Goal: Task Accomplishment & Management: Complete application form

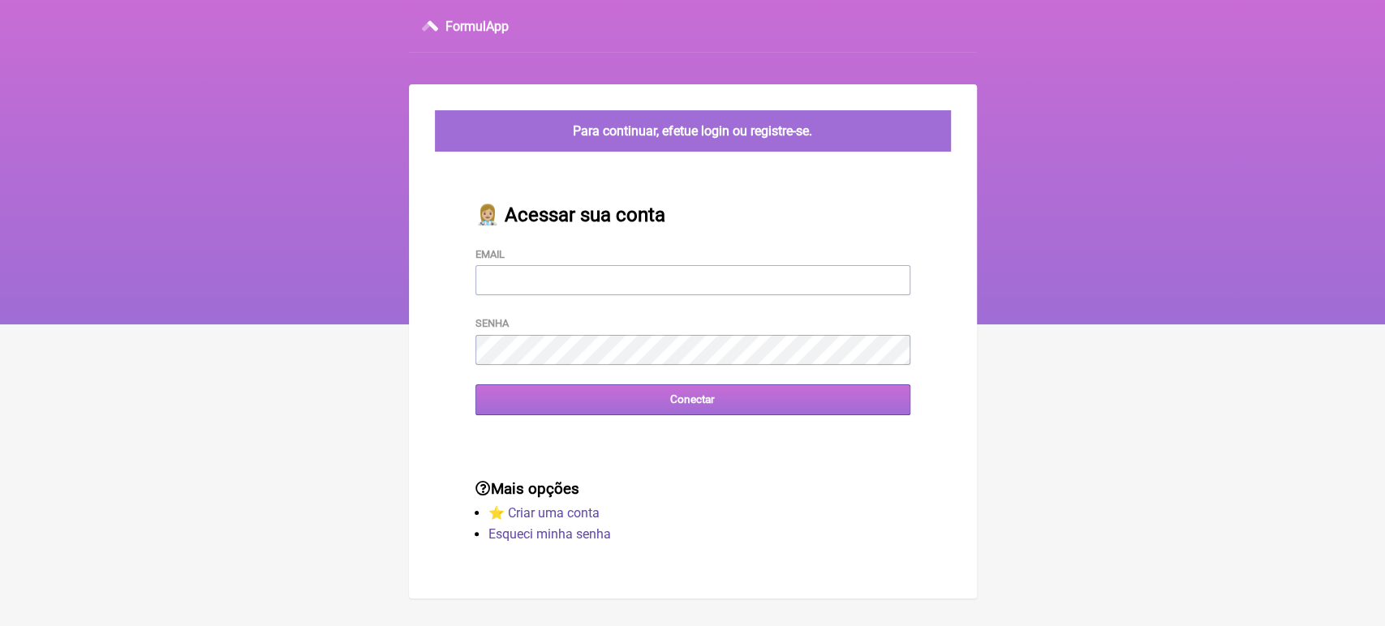
type input "[EMAIL_ADDRESS][DOMAIN_NAME]"
click at [659, 405] on input "Conectar" at bounding box center [692, 400] width 435 height 30
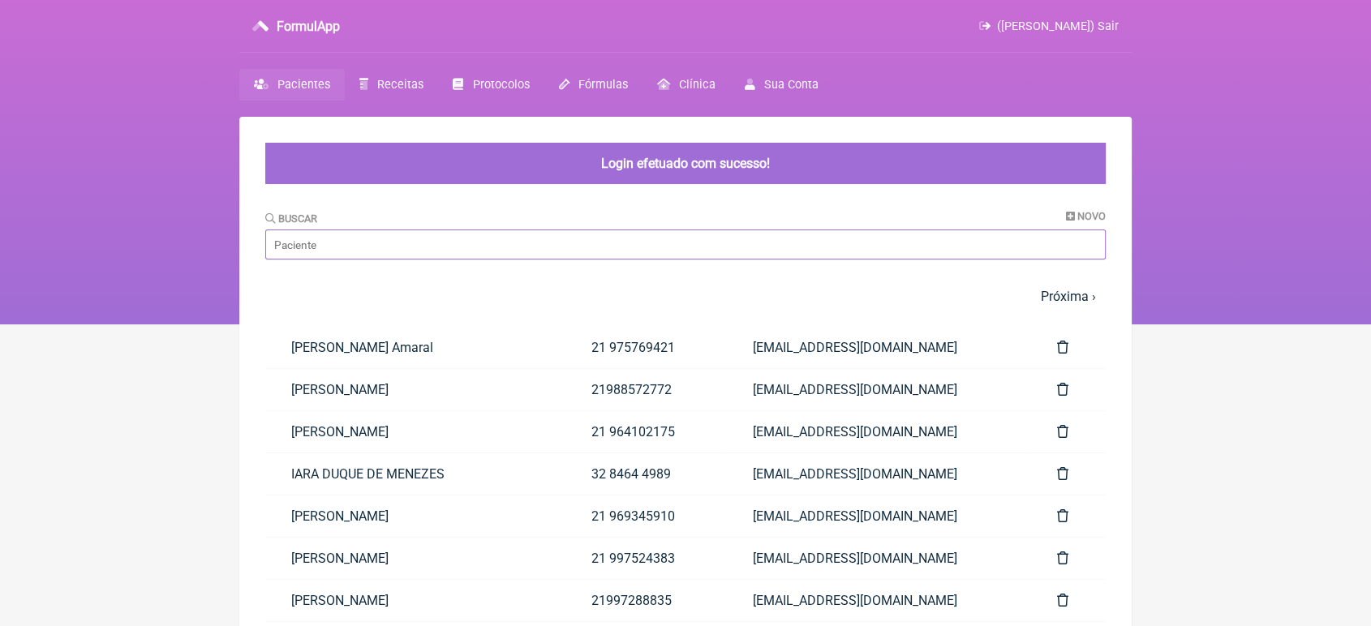
click at [480, 244] on input "Buscar" at bounding box center [685, 245] width 840 height 30
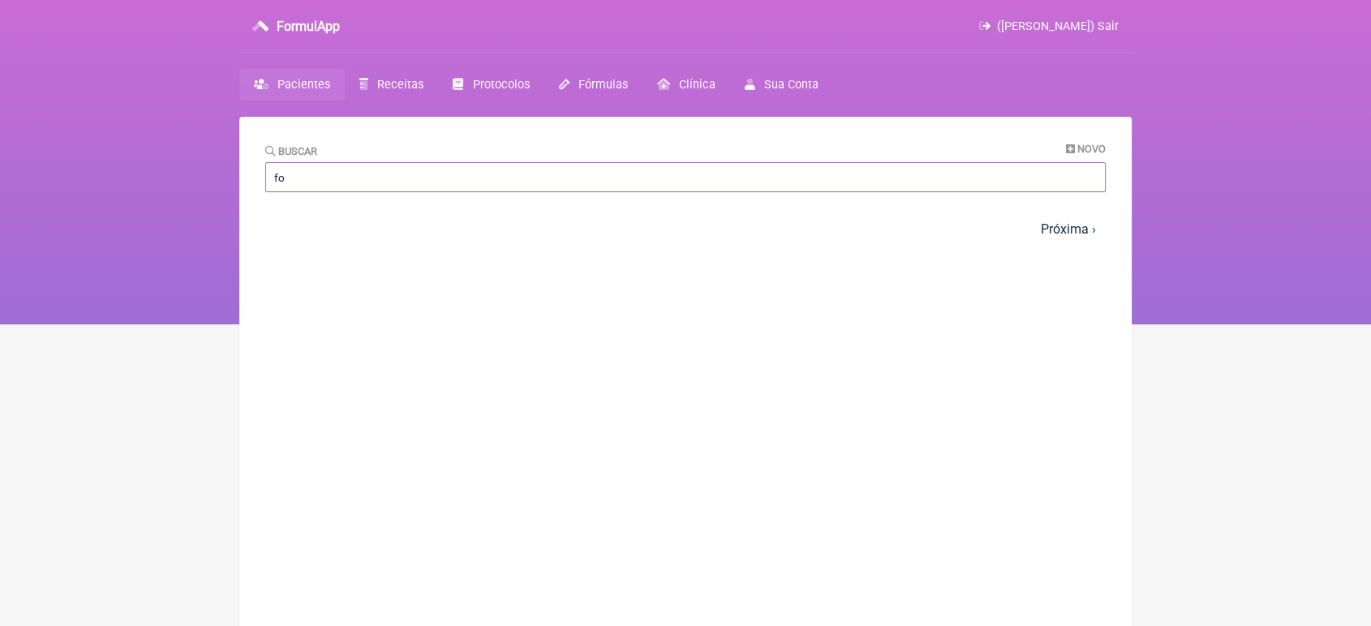
type input "f"
type input "eloi"
click at [369, 288] on link "ELOIR L GOMES" at bounding box center [399, 280] width 269 height 41
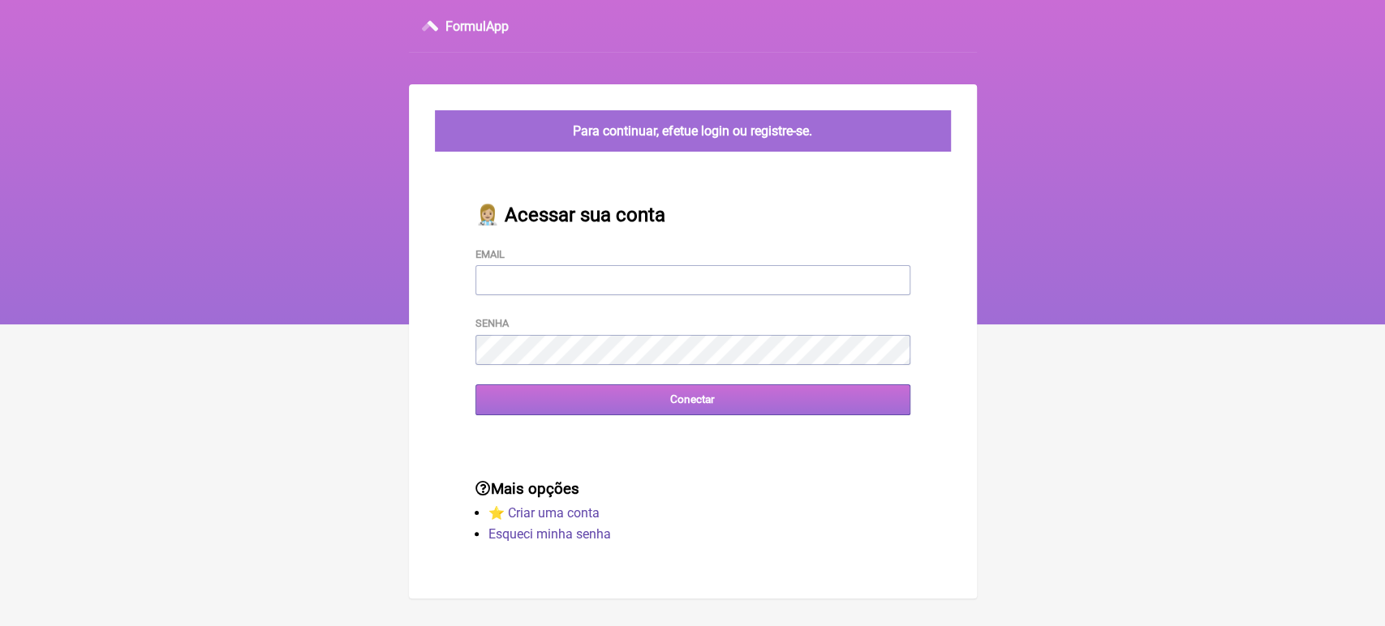
type input "[EMAIL_ADDRESS][DOMAIN_NAME]"
click at [563, 410] on input "Conectar" at bounding box center [692, 400] width 435 height 30
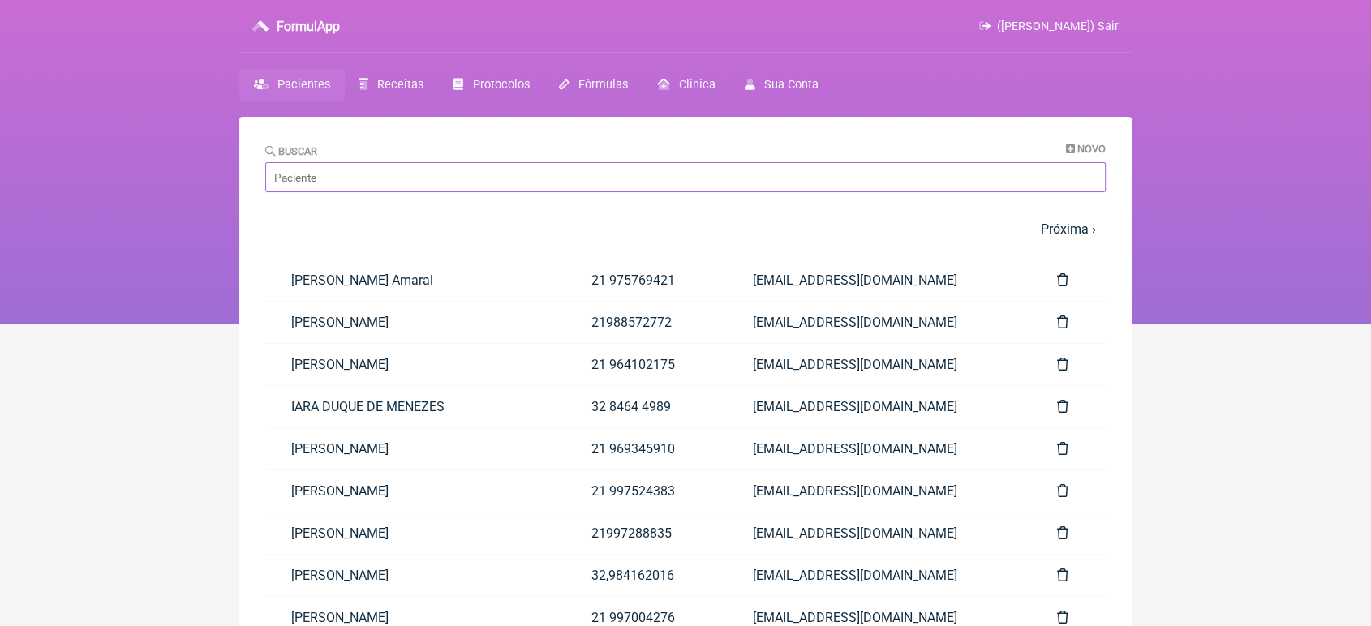
click at [442, 167] on input "Buscar" at bounding box center [685, 177] width 840 height 30
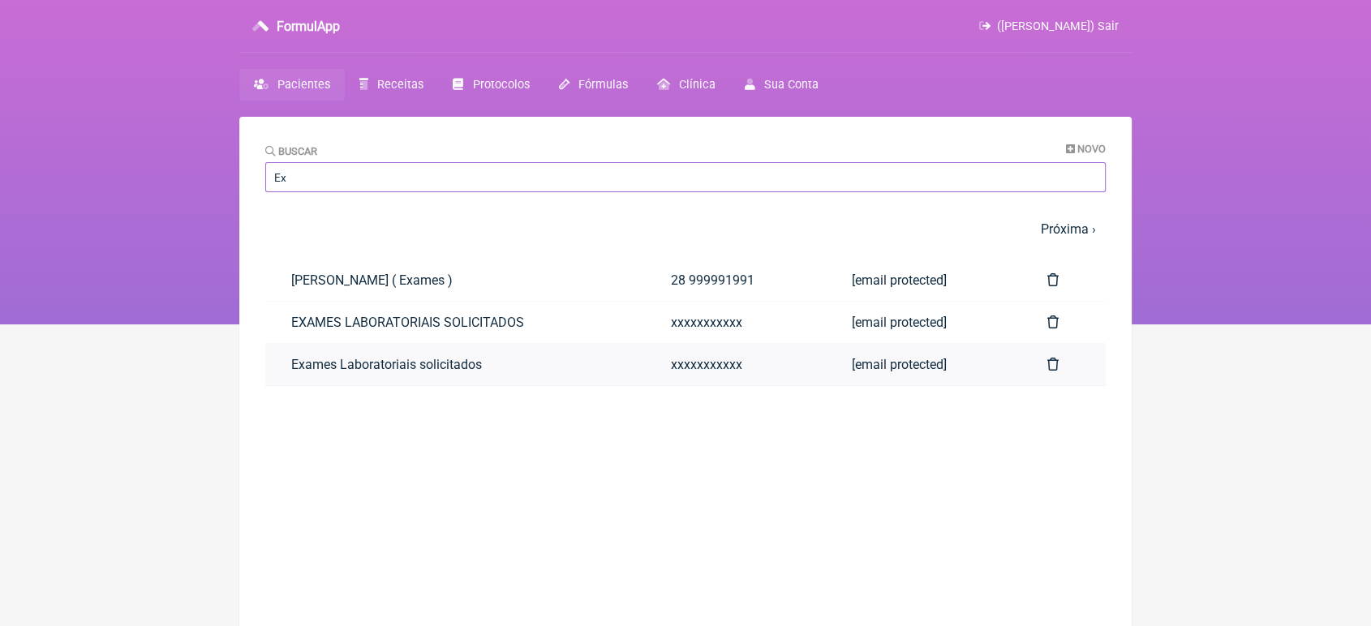
type input "Ex"
click at [318, 371] on link "Exames Laboratoriais solicitados" at bounding box center [455, 364] width 380 height 41
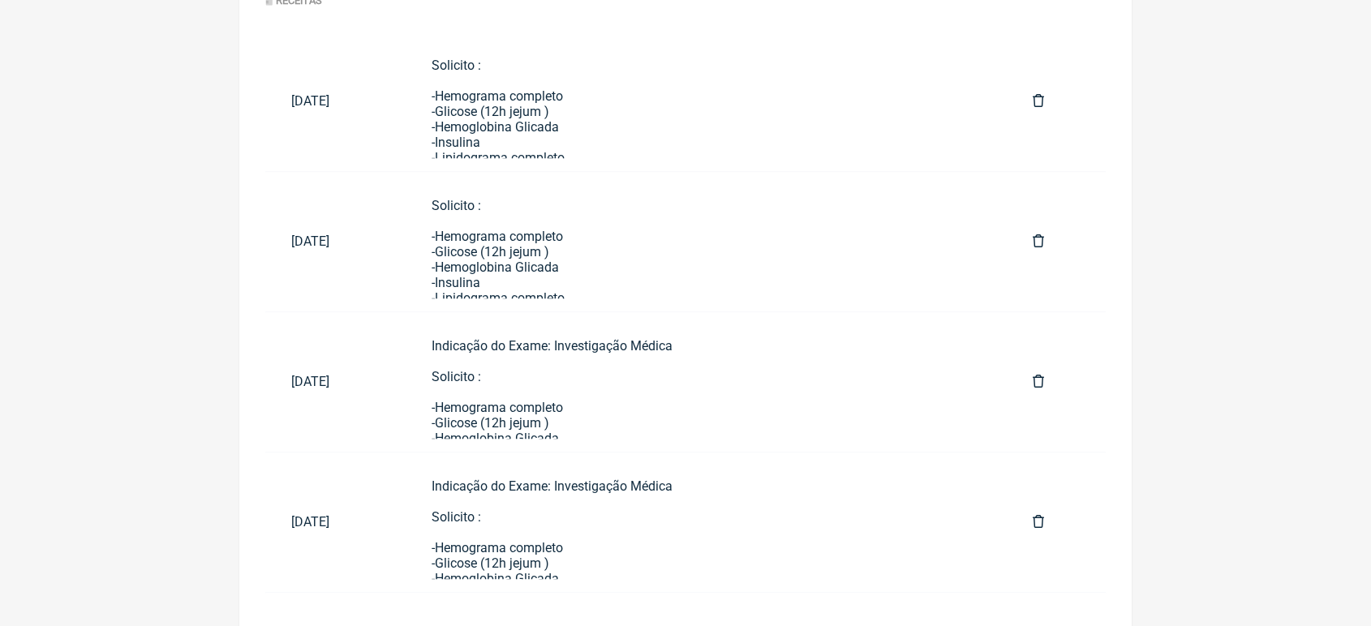
scroll to position [849, 0]
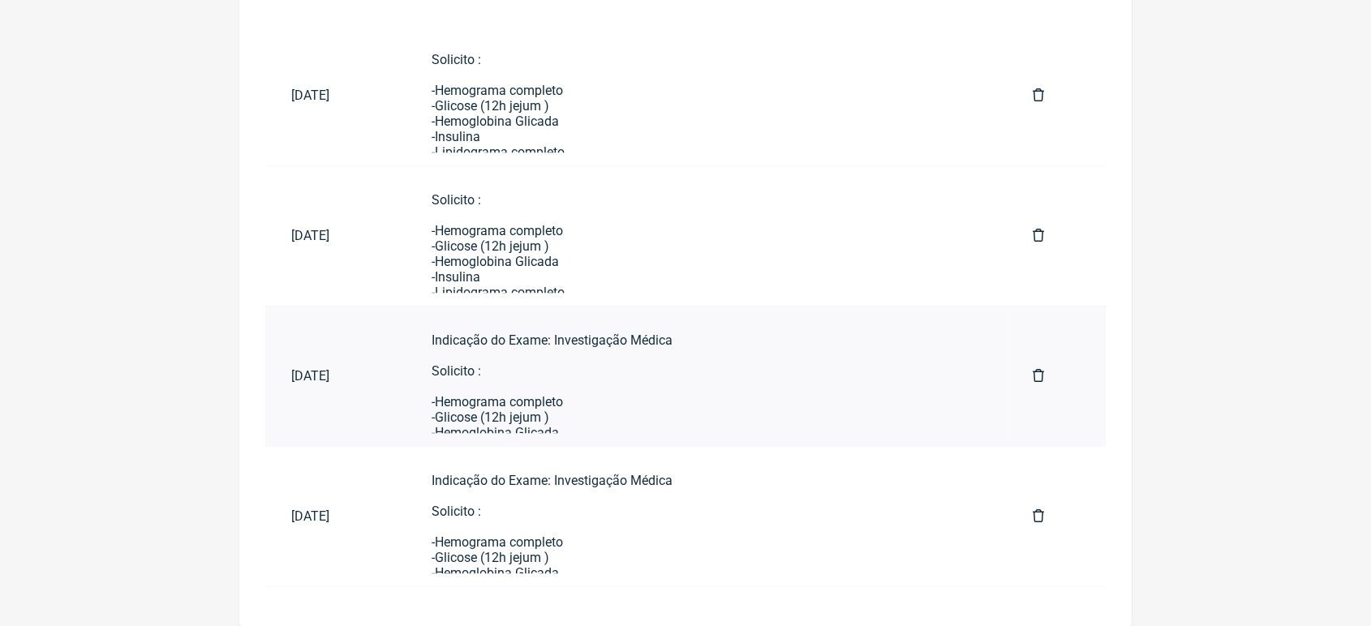
click at [697, 402] on div "Indicação do Exame: Investigação Médica Solicito : -Hemograma completo -Glicose…" at bounding box center [706, 572] width 549 height 478
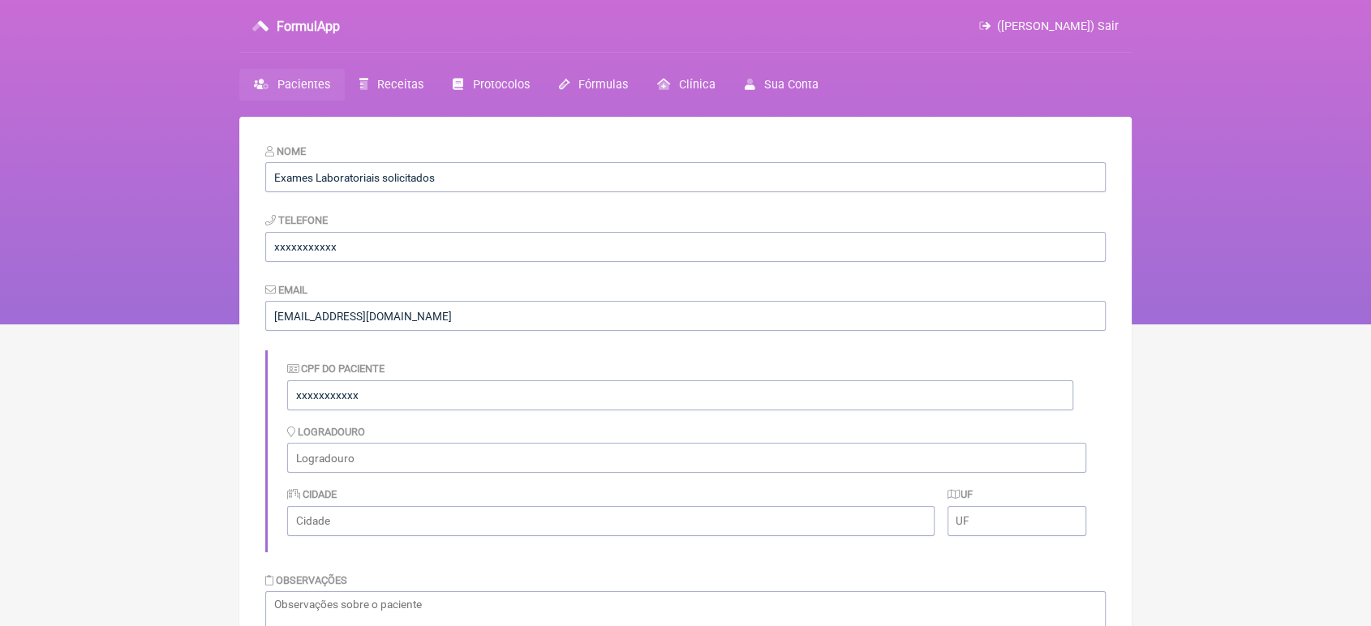
click at [280, 80] on span "Pacientes" at bounding box center [303, 85] width 53 height 14
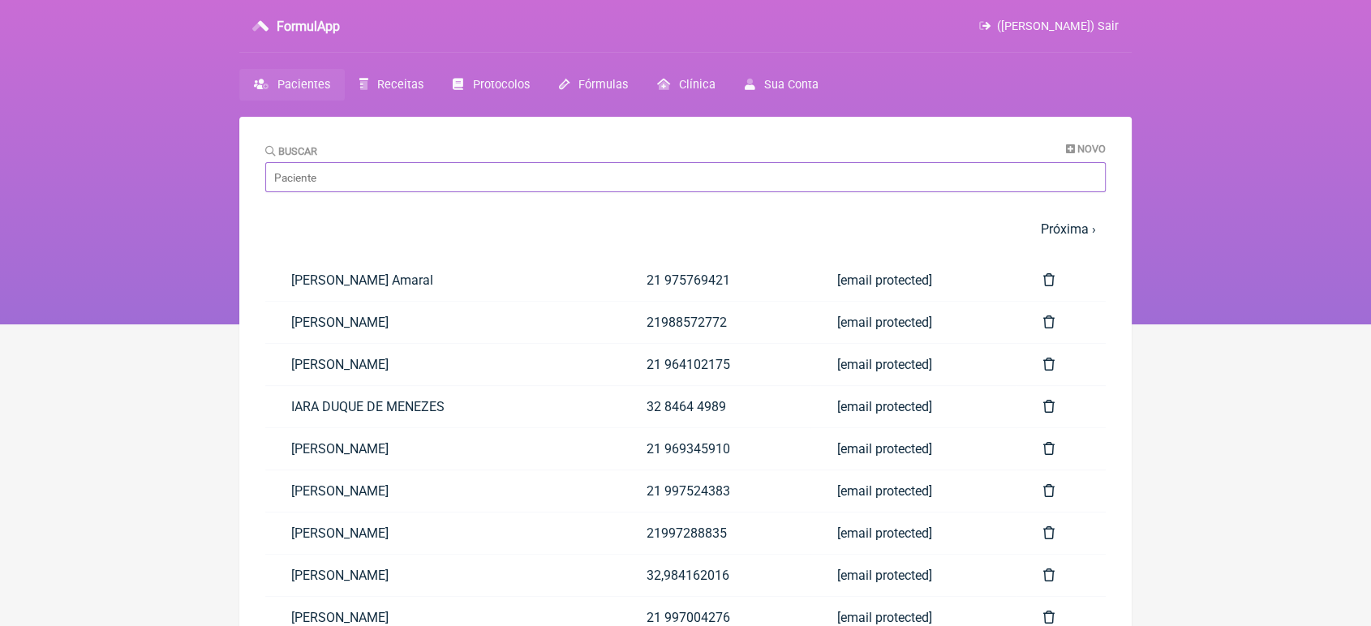
click at [377, 181] on input "Buscar" at bounding box center [685, 177] width 840 height 30
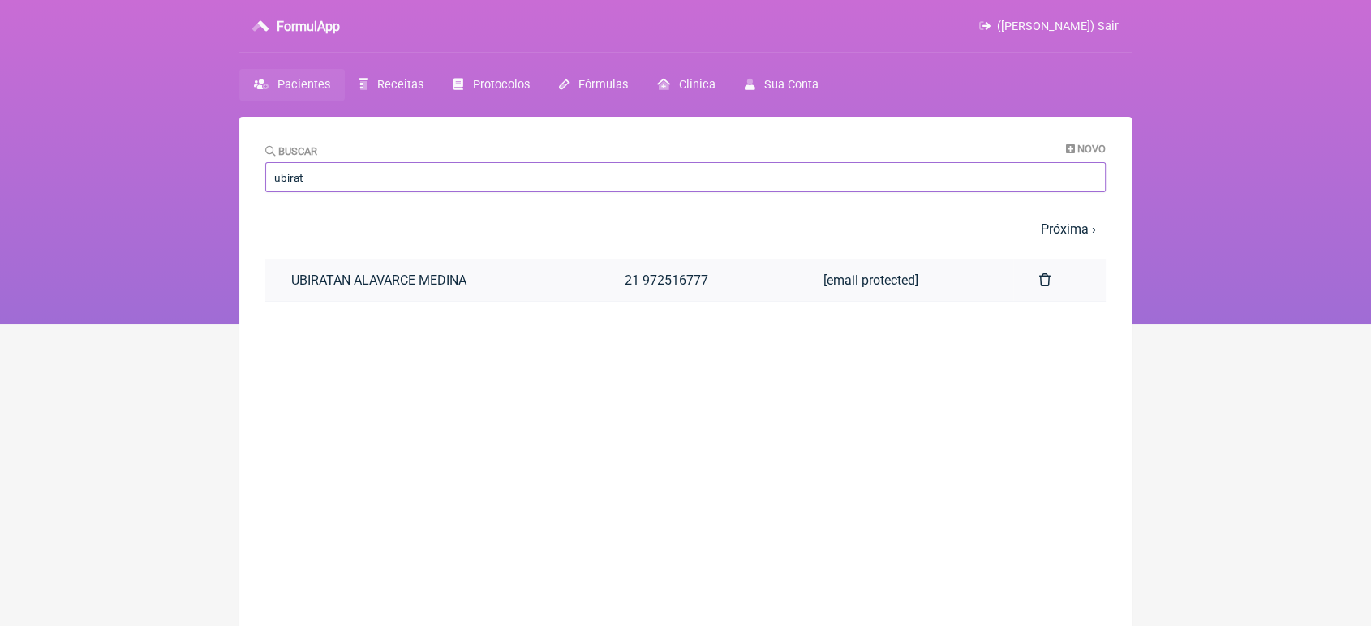
type input "ubirat"
click at [436, 273] on link "UBIRATAN ALAVARCE MEDINA" at bounding box center [431, 280] width 333 height 41
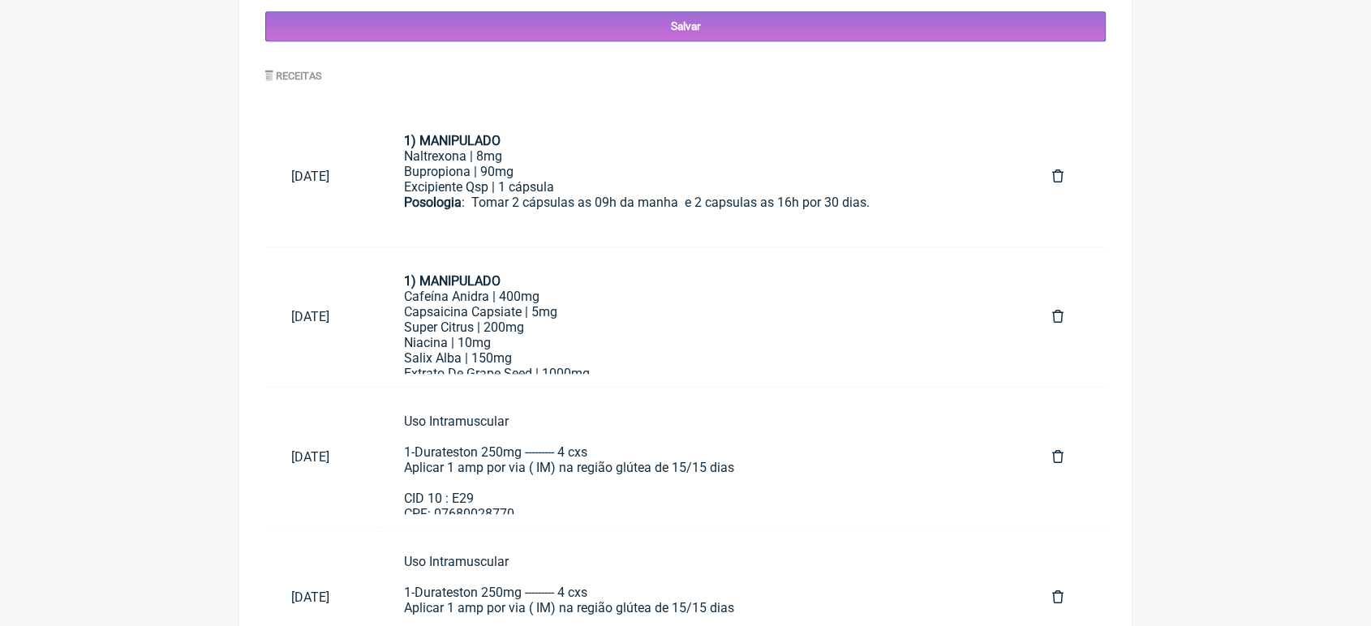
scroll to position [849, 0]
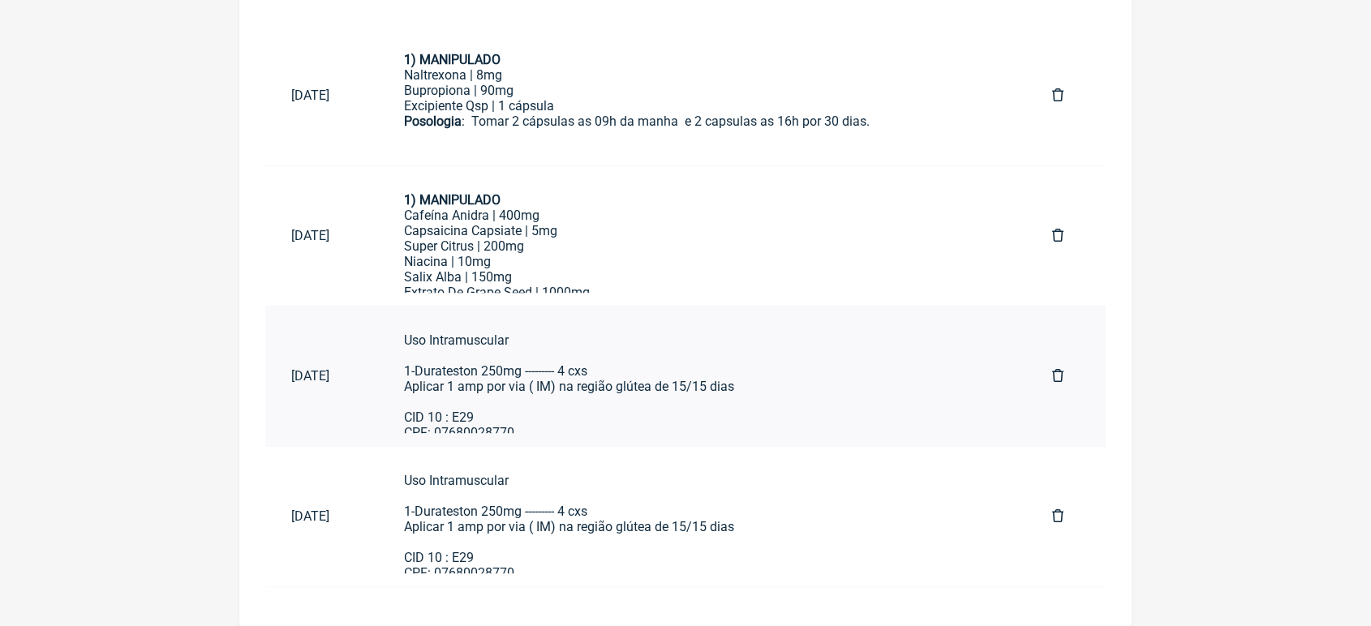
click at [613, 375] on div "Uso Intramuscular 1-Durateston 250mg --------- 4 cxs Aplicar 1 amp por via ( IM…" at bounding box center [702, 387] width 596 height 108
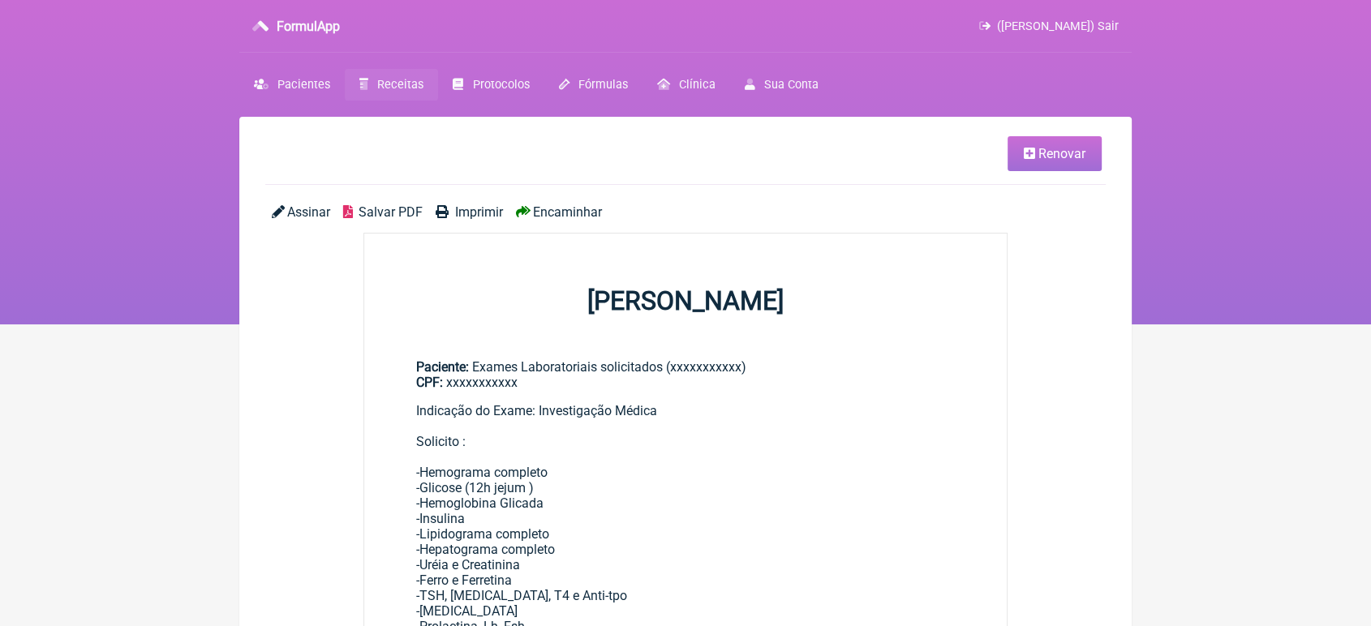
click at [1048, 144] on link "Renovar" at bounding box center [1055, 153] width 94 height 35
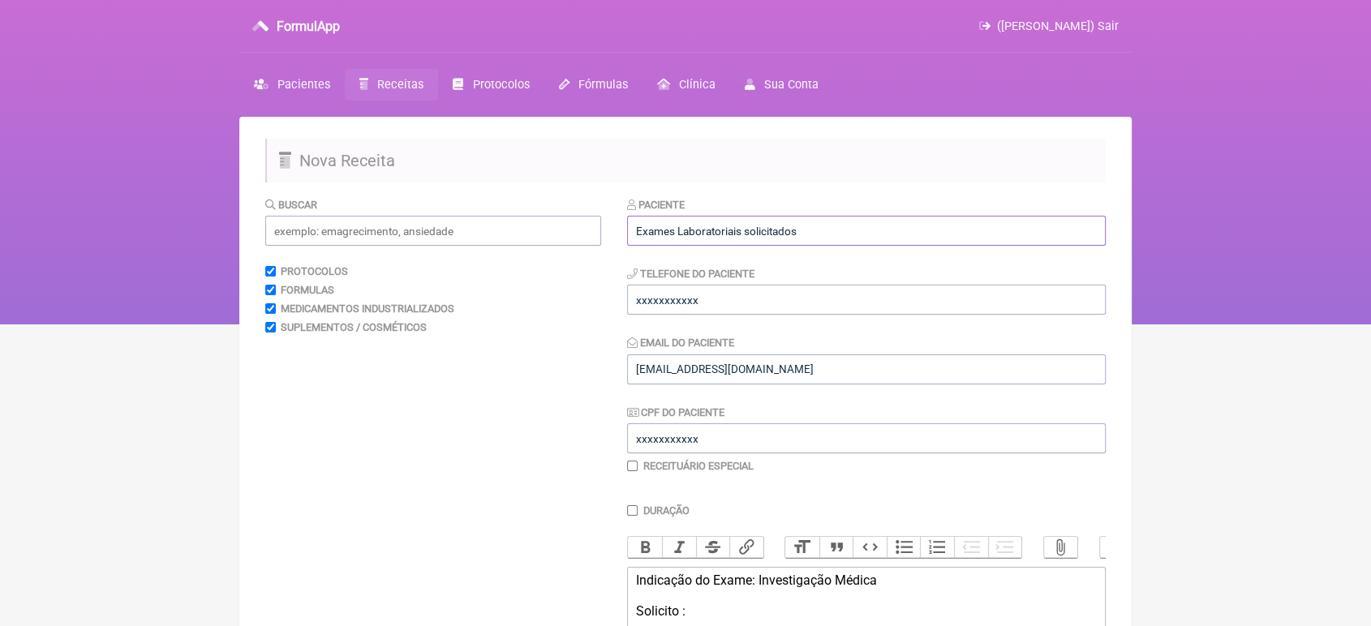
click at [867, 226] on input "Exames Laboratoriais solicitados" at bounding box center [866, 231] width 479 height 30
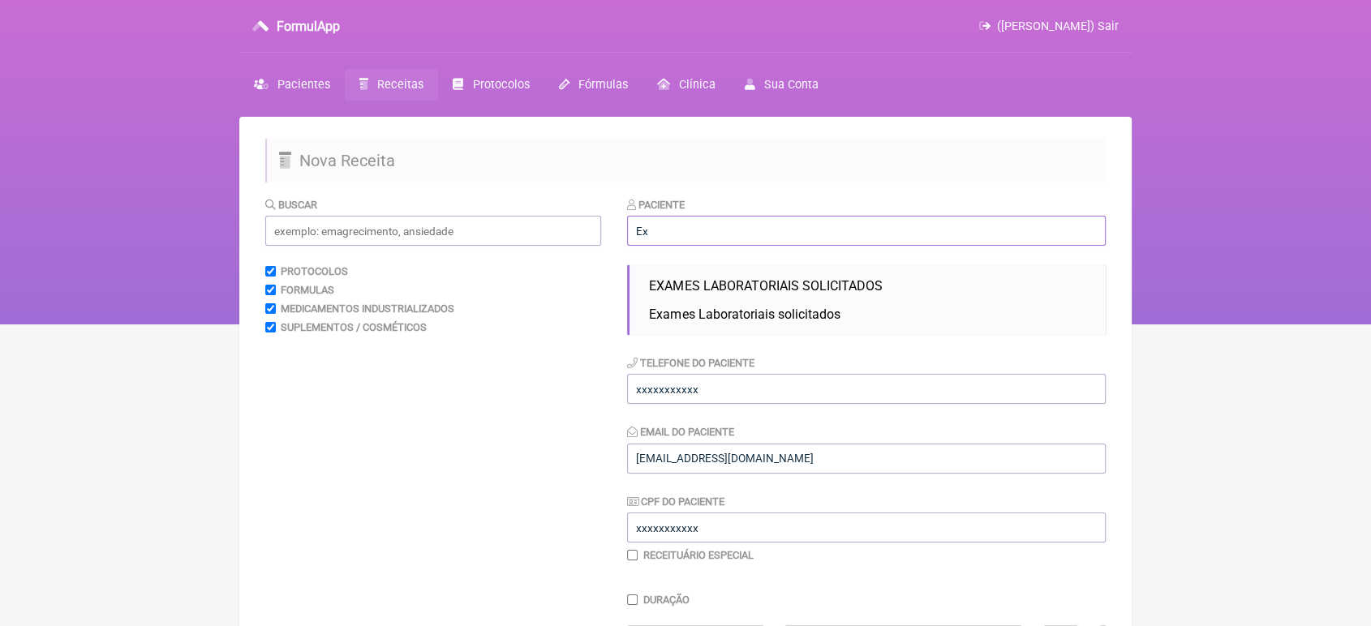
type input "E"
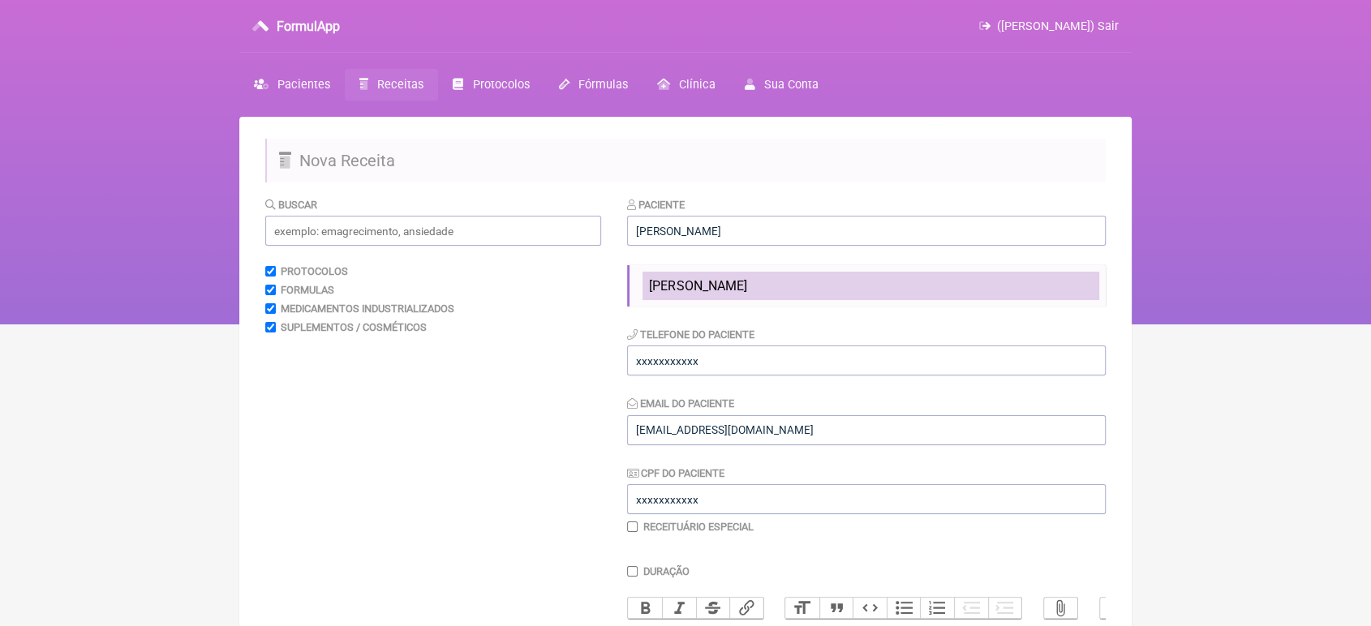
click at [778, 280] on li "ELOIR L GOMES" at bounding box center [871, 286] width 457 height 28
type input "ELOIR L GOMES"
type input "21 986229622"
type input "[EMAIL_ADDRESS][DOMAIN_NAME]"
type input "08809323769"
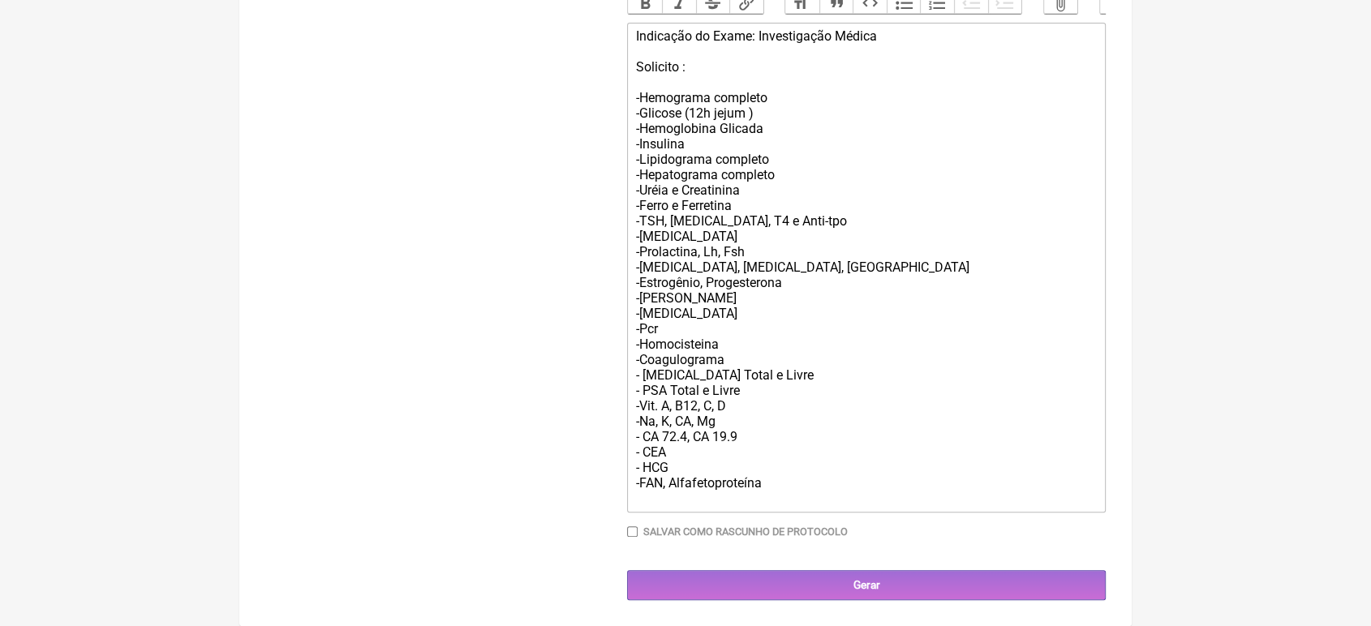
scroll to position [578, 0]
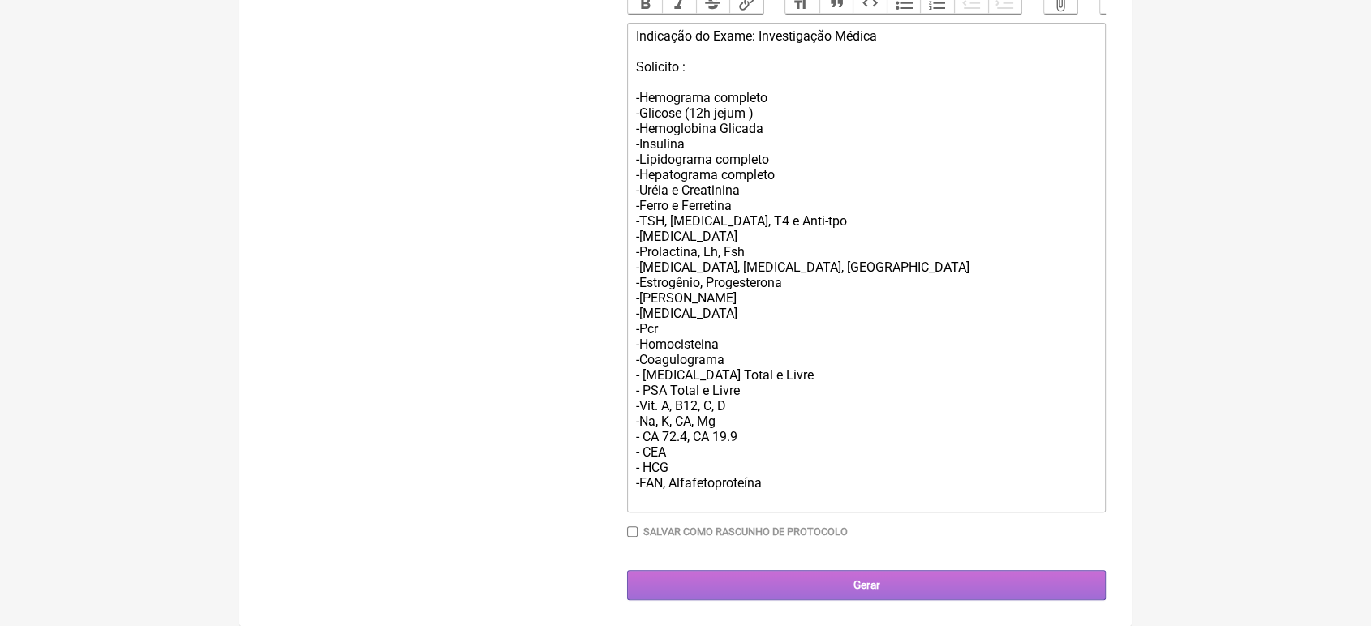
click at [905, 591] on input "Gerar" at bounding box center [866, 585] width 479 height 30
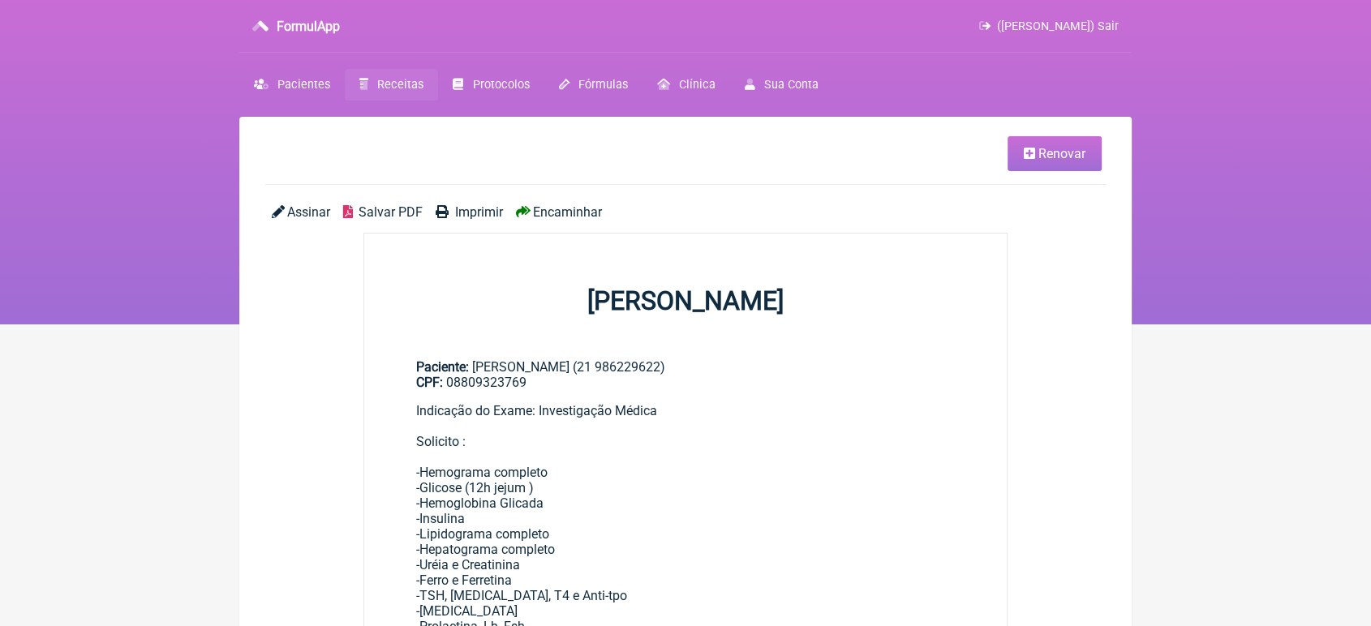
click at [579, 206] on span "Encaminhar" at bounding box center [567, 211] width 69 height 15
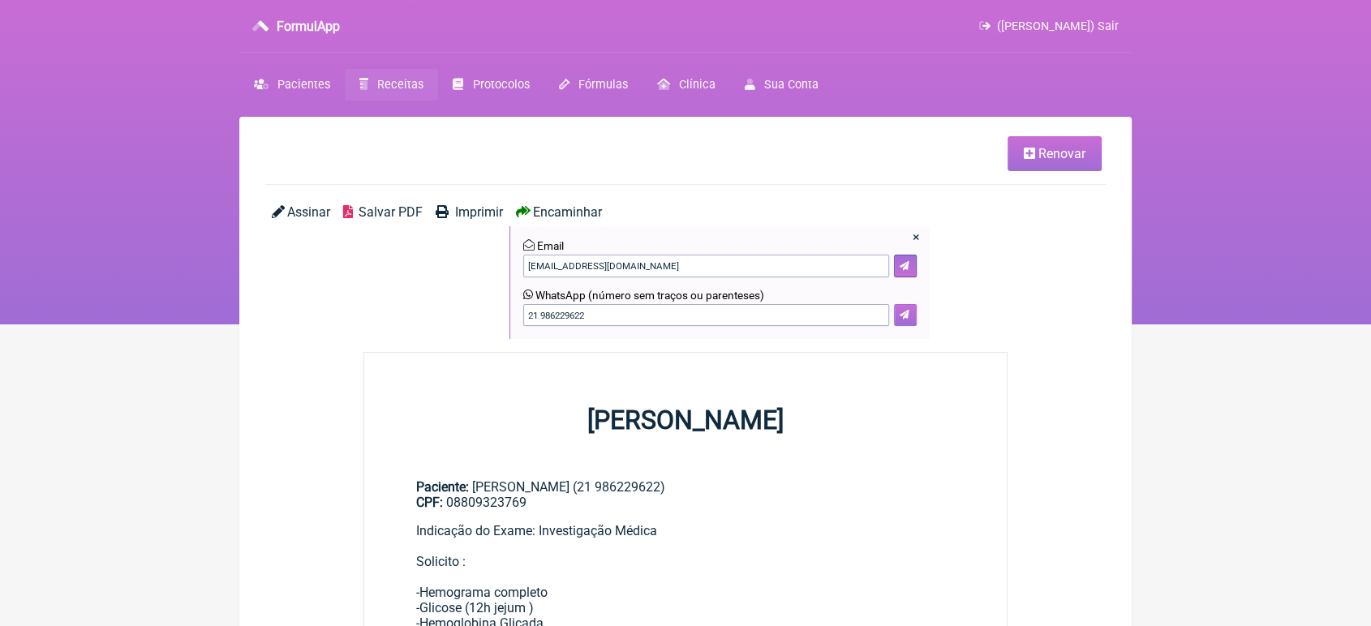
click at [912, 316] on button at bounding box center [905, 315] width 23 height 23
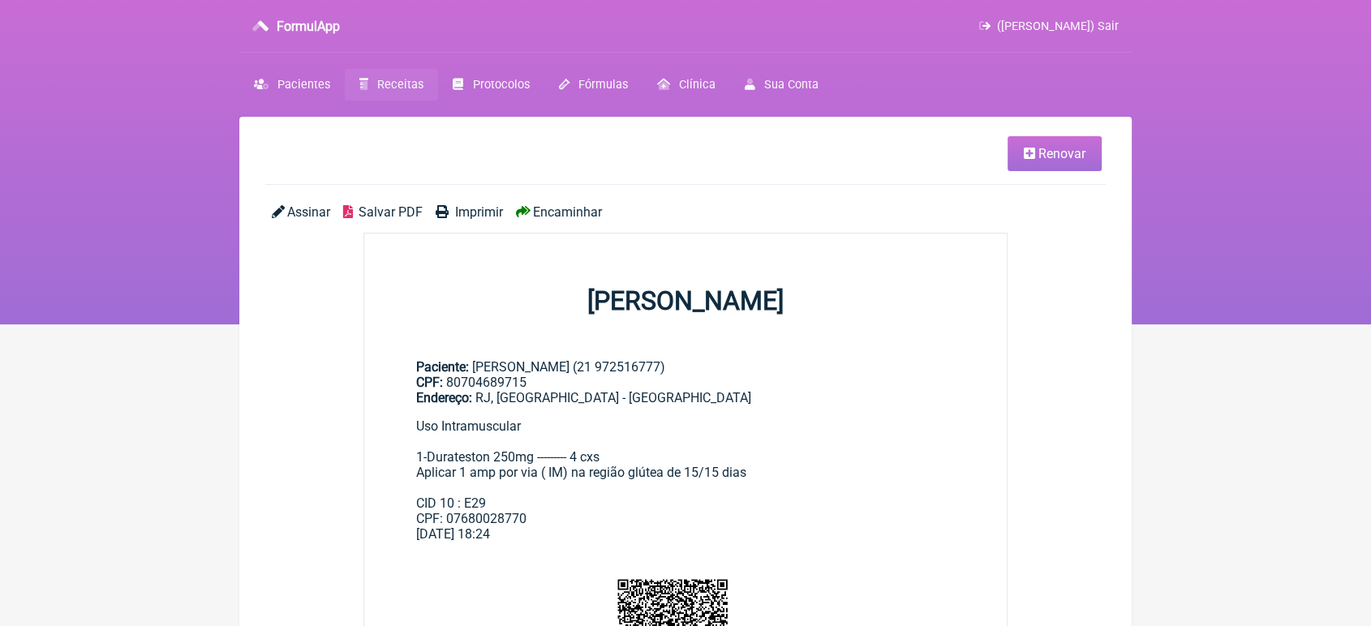
click at [1030, 160] on link "Renovar" at bounding box center [1055, 153] width 94 height 35
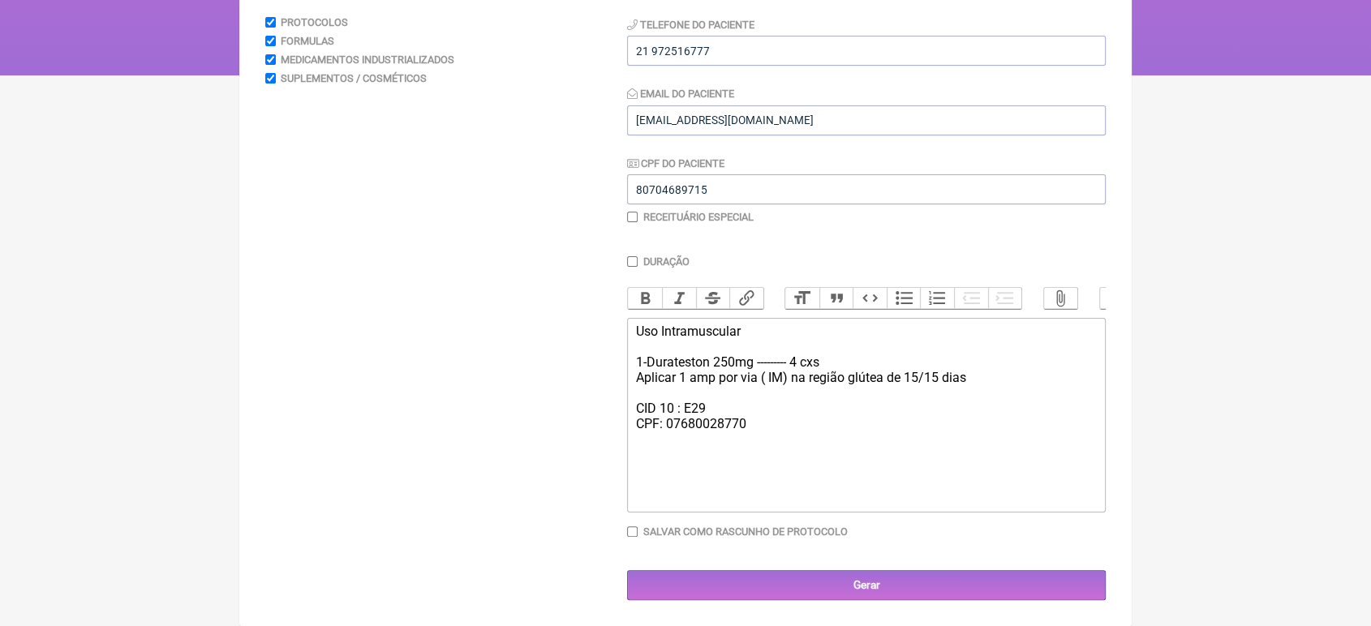
scroll to position [269, 0]
click at [632, 212] on input "checkbox" at bounding box center [632, 217] width 11 height 11
checkbox input "true"
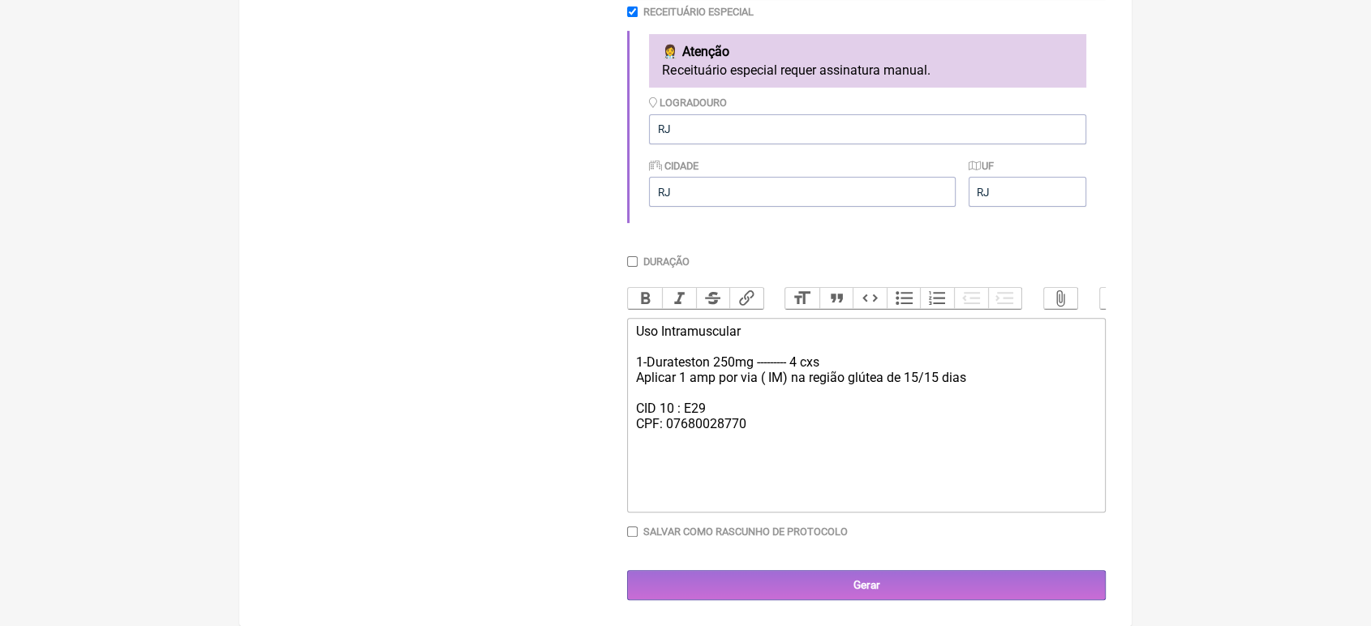
scroll to position [479, 0]
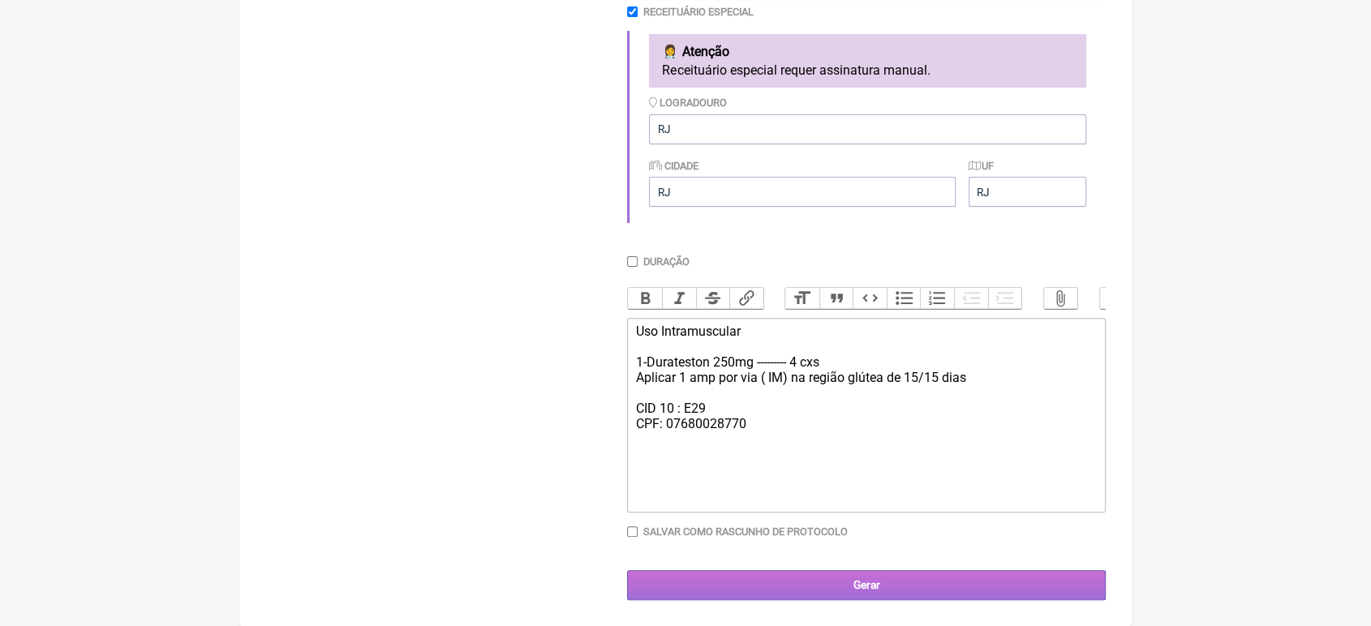
click at [961, 585] on input "Gerar" at bounding box center [866, 585] width 479 height 30
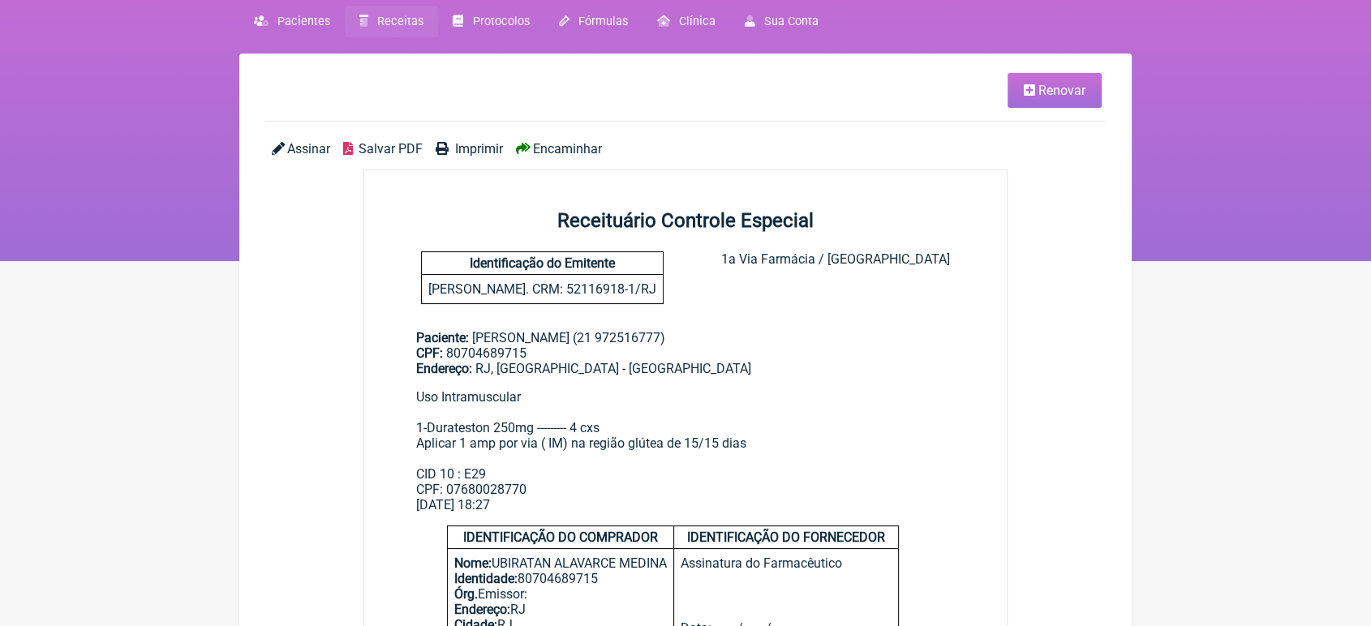
scroll to position [70, 0]
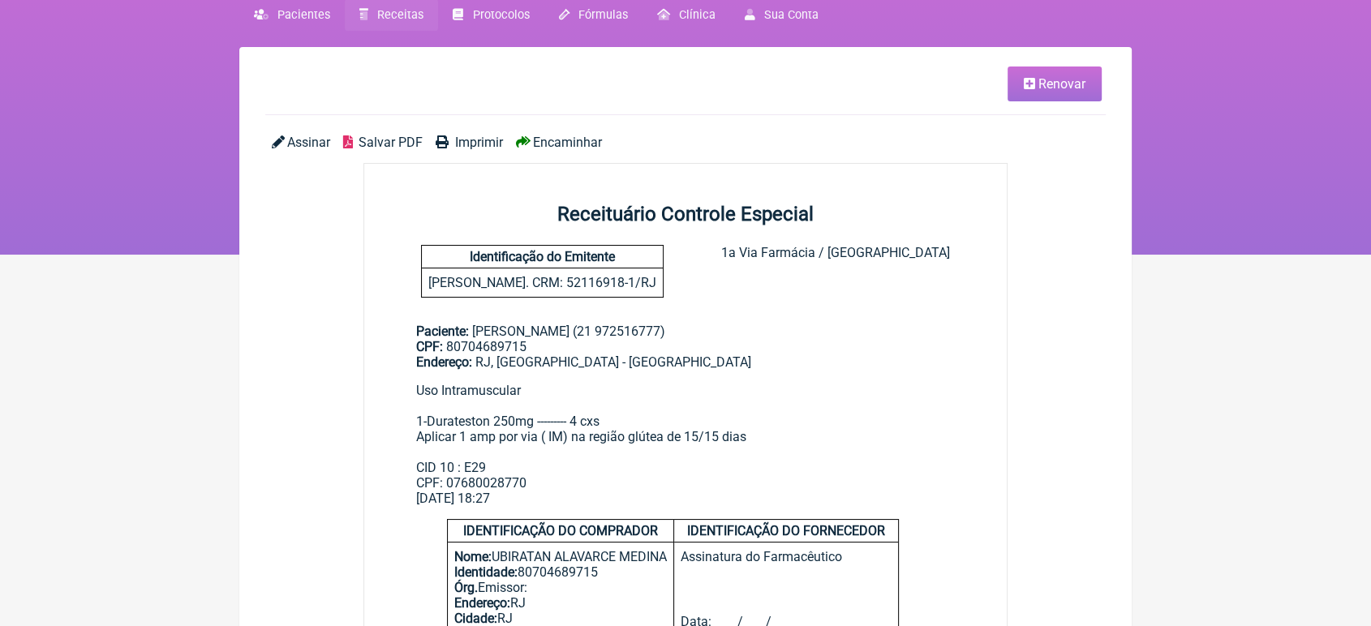
click at [466, 141] on span "Imprimir" at bounding box center [479, 142] width 48 height 15
click at [555, 140] on span "Encaminhar" at bounding box center [567, 142] width 69 height 15
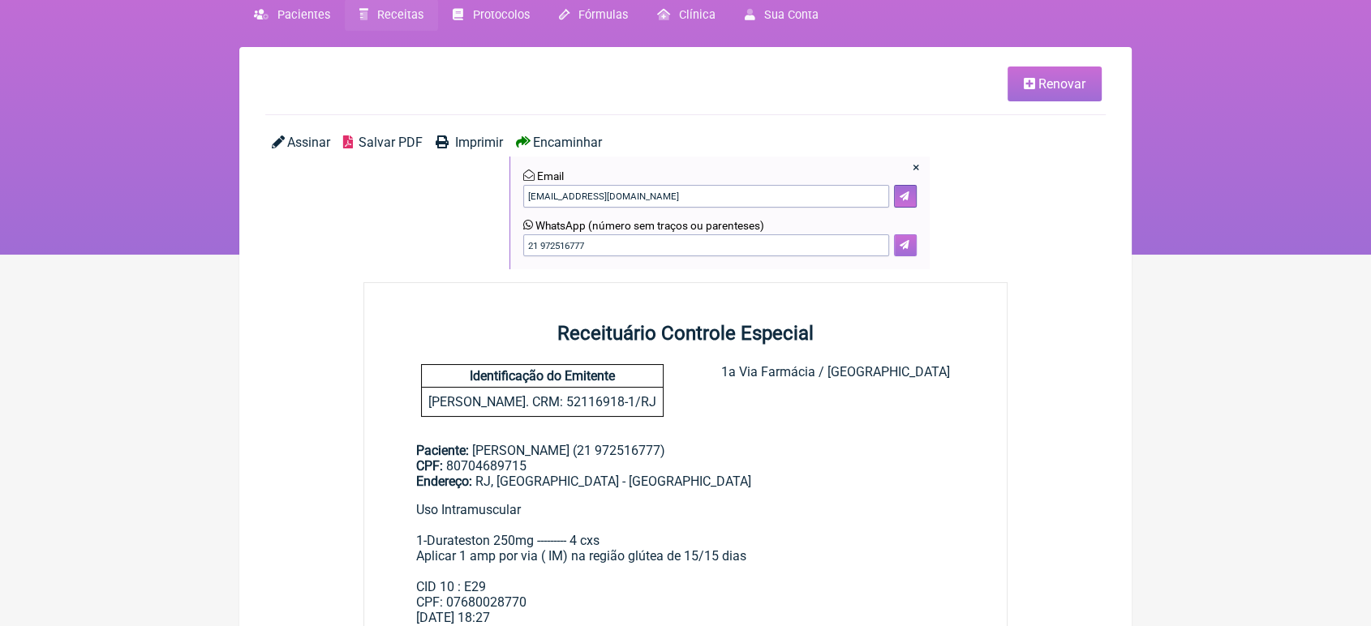
click at [910, 250] on button at bounding box center [905, 245] width 23 height 23
